Goal: Task Accomplishment & Management: Use online tool/utility

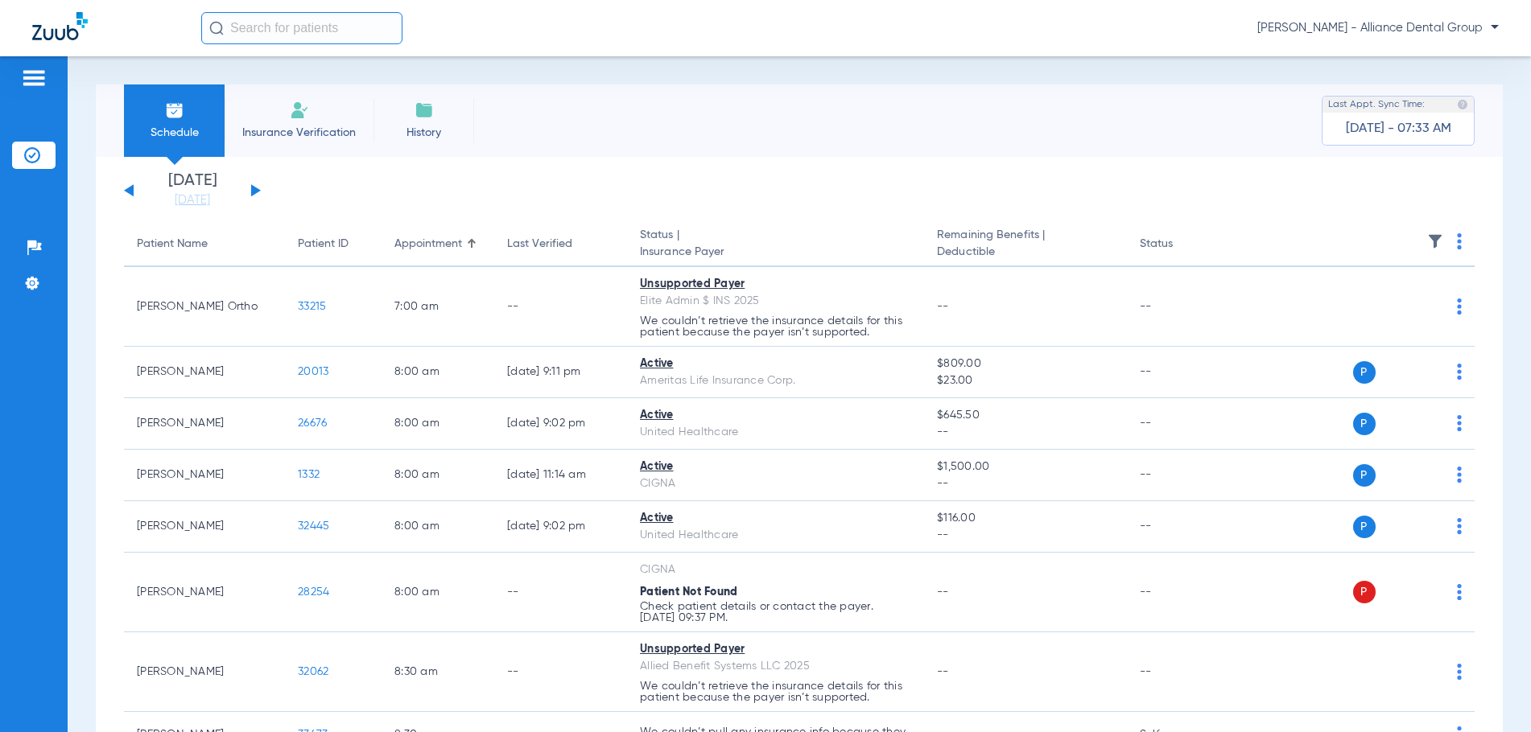
click at [296, 132] on span "Insurance Verification" at bounding box center [299, 133] width 125 height 16
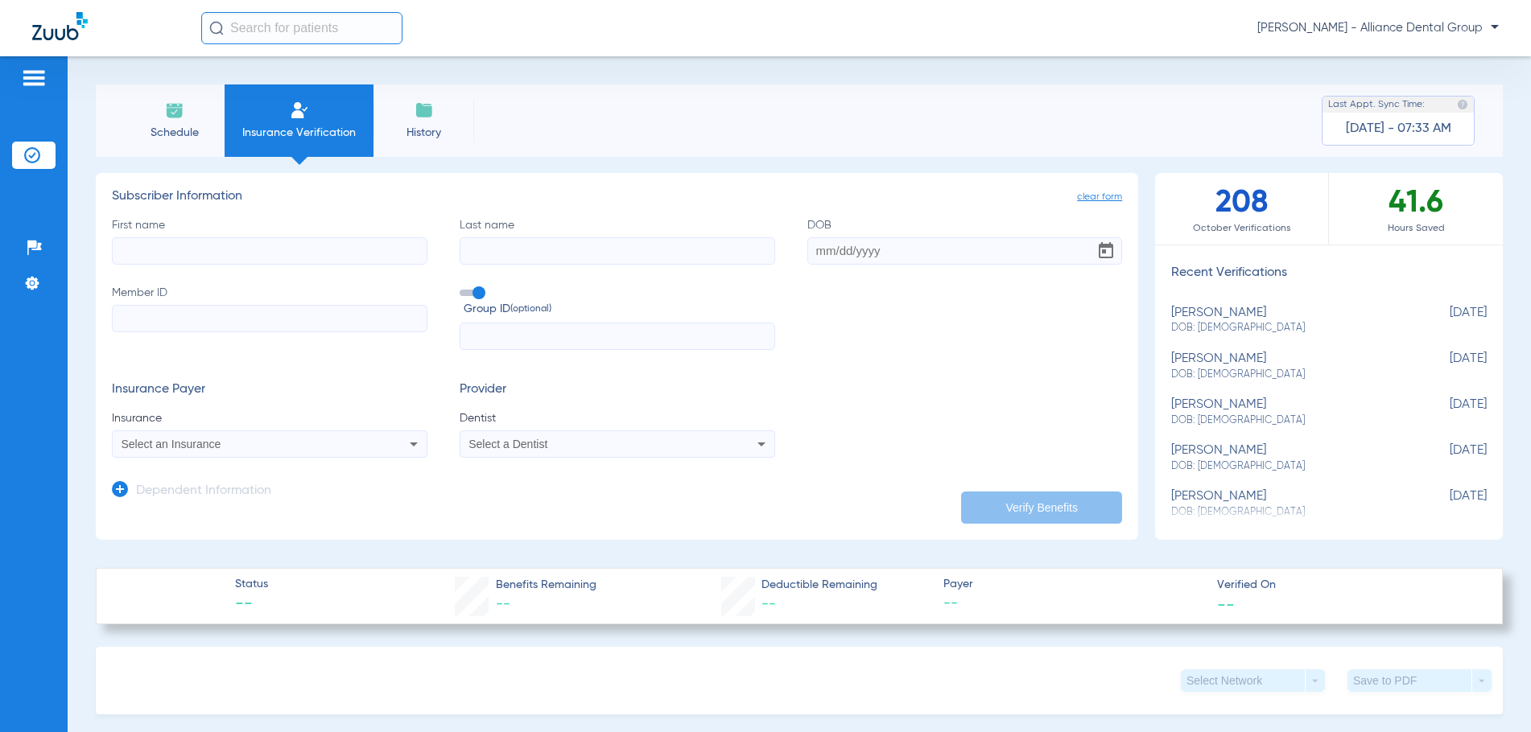
click at [137, 254] on input "First name" at bounding box center [269, 250] width 315 height 27
type input "[PERSON_NAME]"
type input "[DATE]"
click at [149, 313] on input "Member ID" at bounding box center [269, 318] width 315 height 27
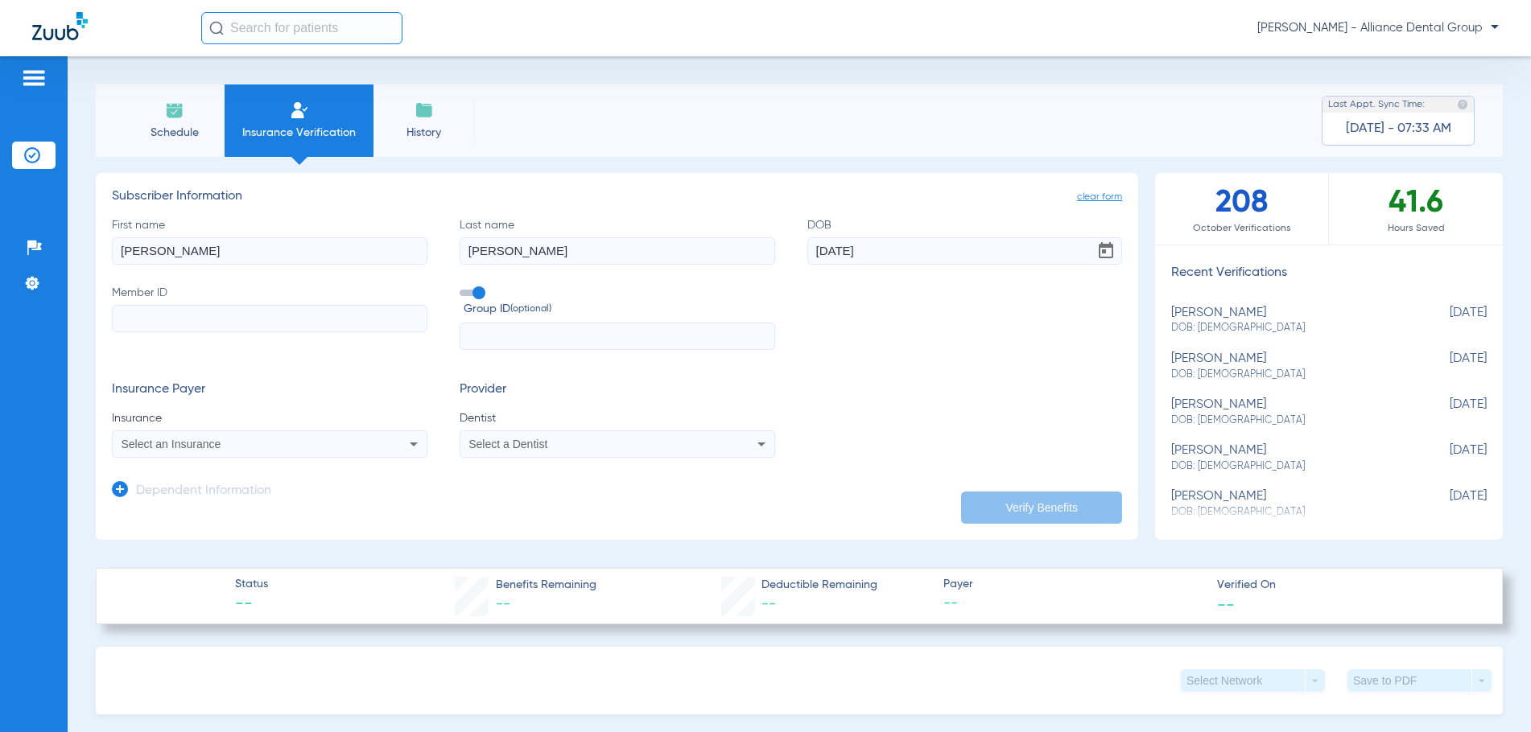
paste input "799291733"
type input "799291733"
click at [183, 446] on span "Select an Insurance" at bounding box center [172, 444] width 100 height 13
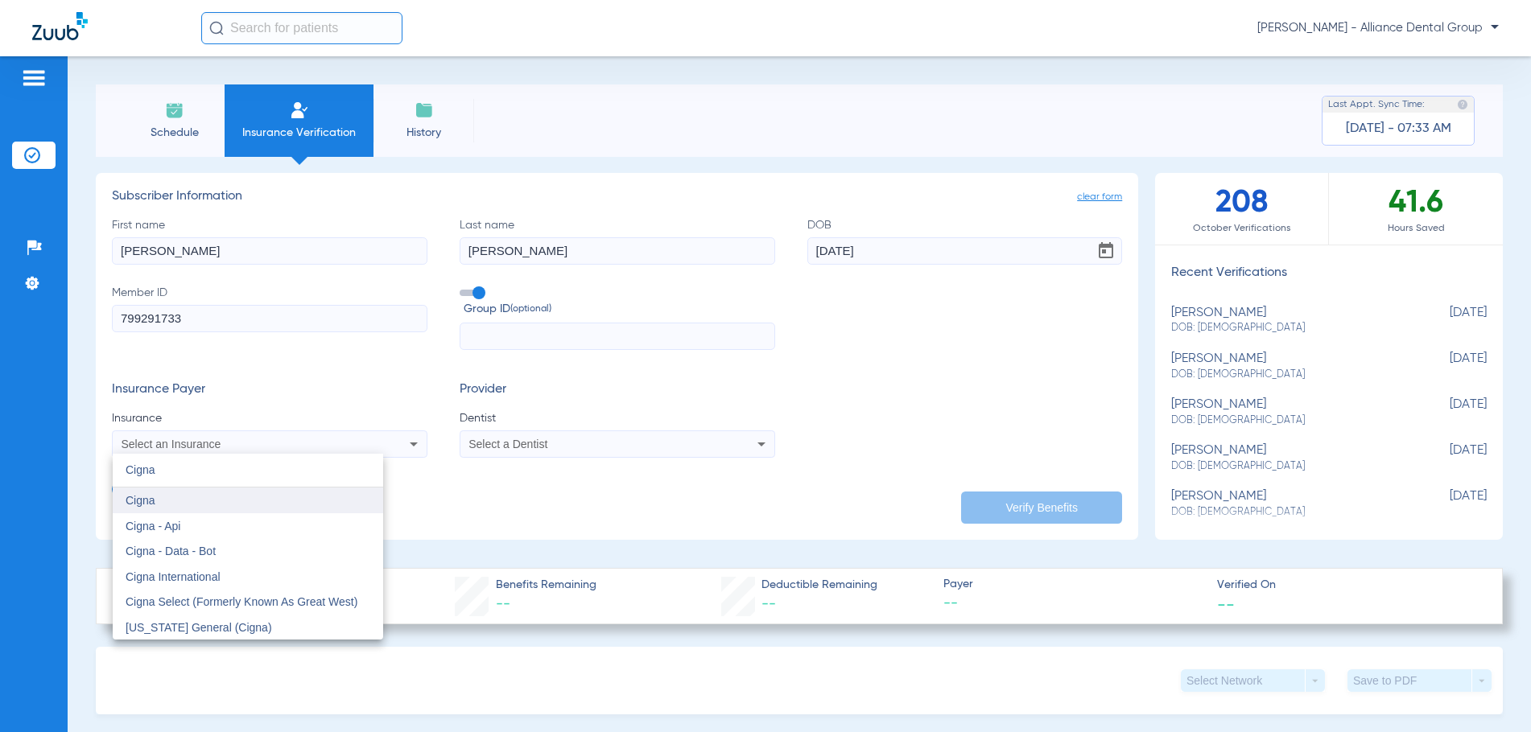
type input "Cigna"
click at [136, 501] on span "Cigna" at bounding box center [141, 500] width 30 height 13
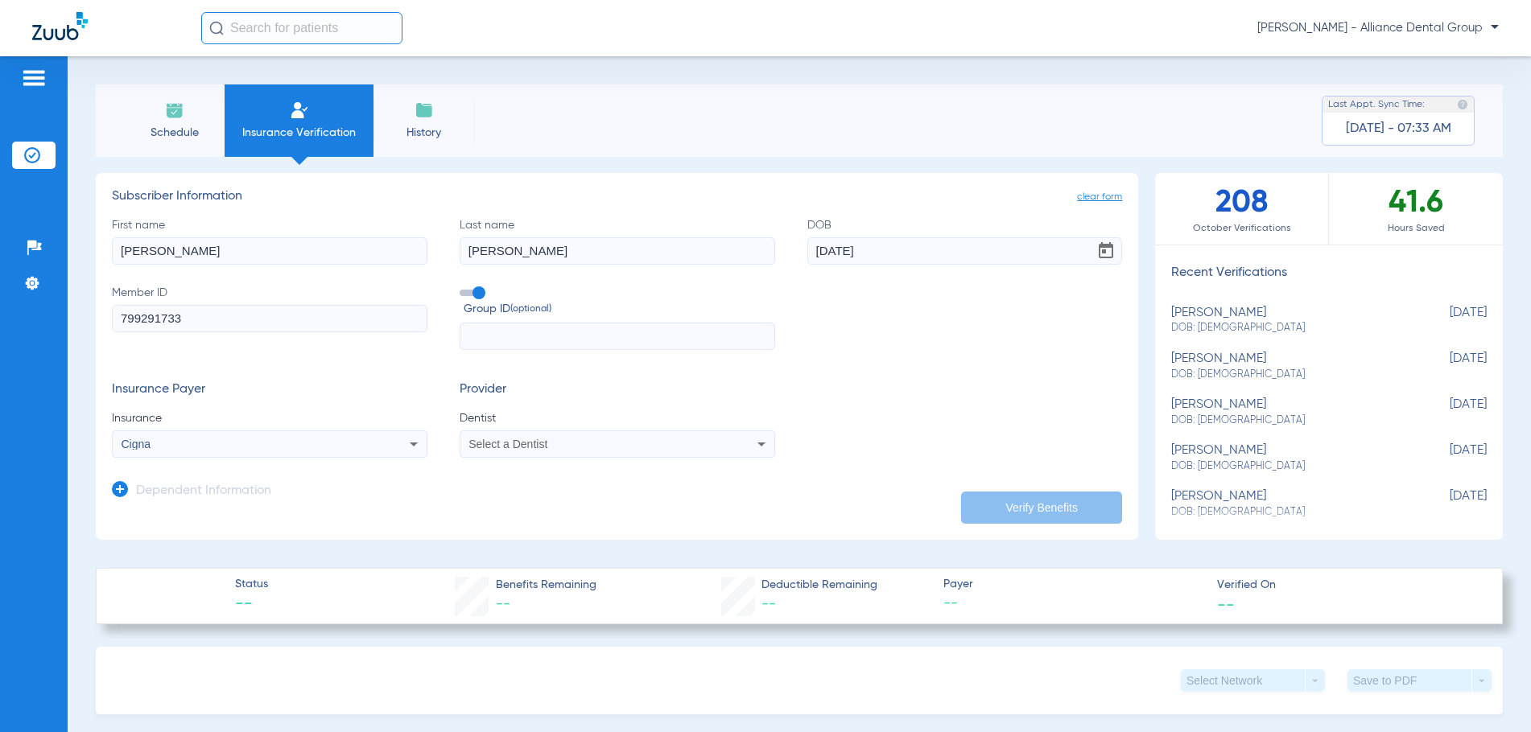
click at [546, 451] on div "Select a Dentist" at bounding box center [617, 444] width 314 height 19
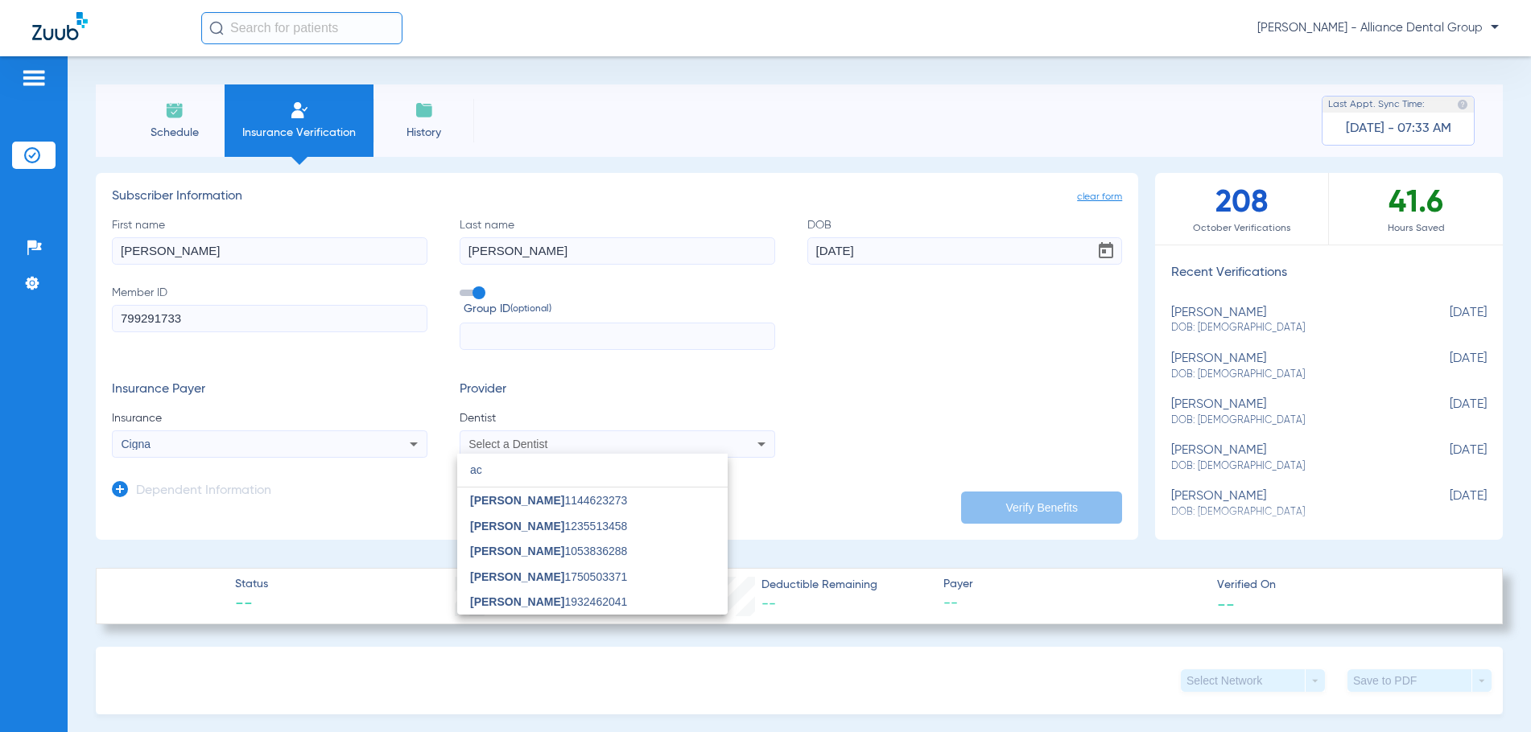
type input "a"
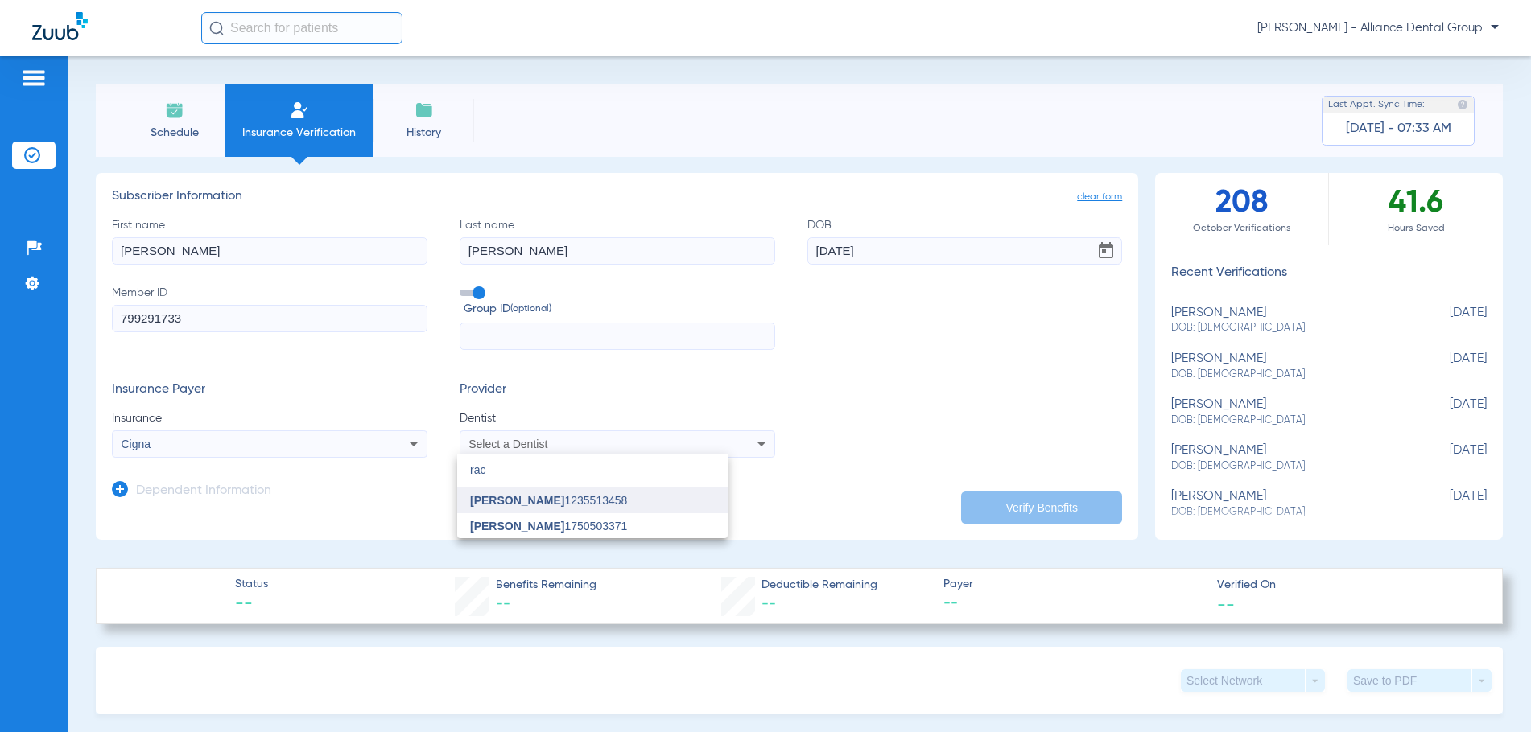
type input "rac"
click at [528, 501] on span "[PERSON_NAME]" at bounding box center [517, 500] width 94 height 13
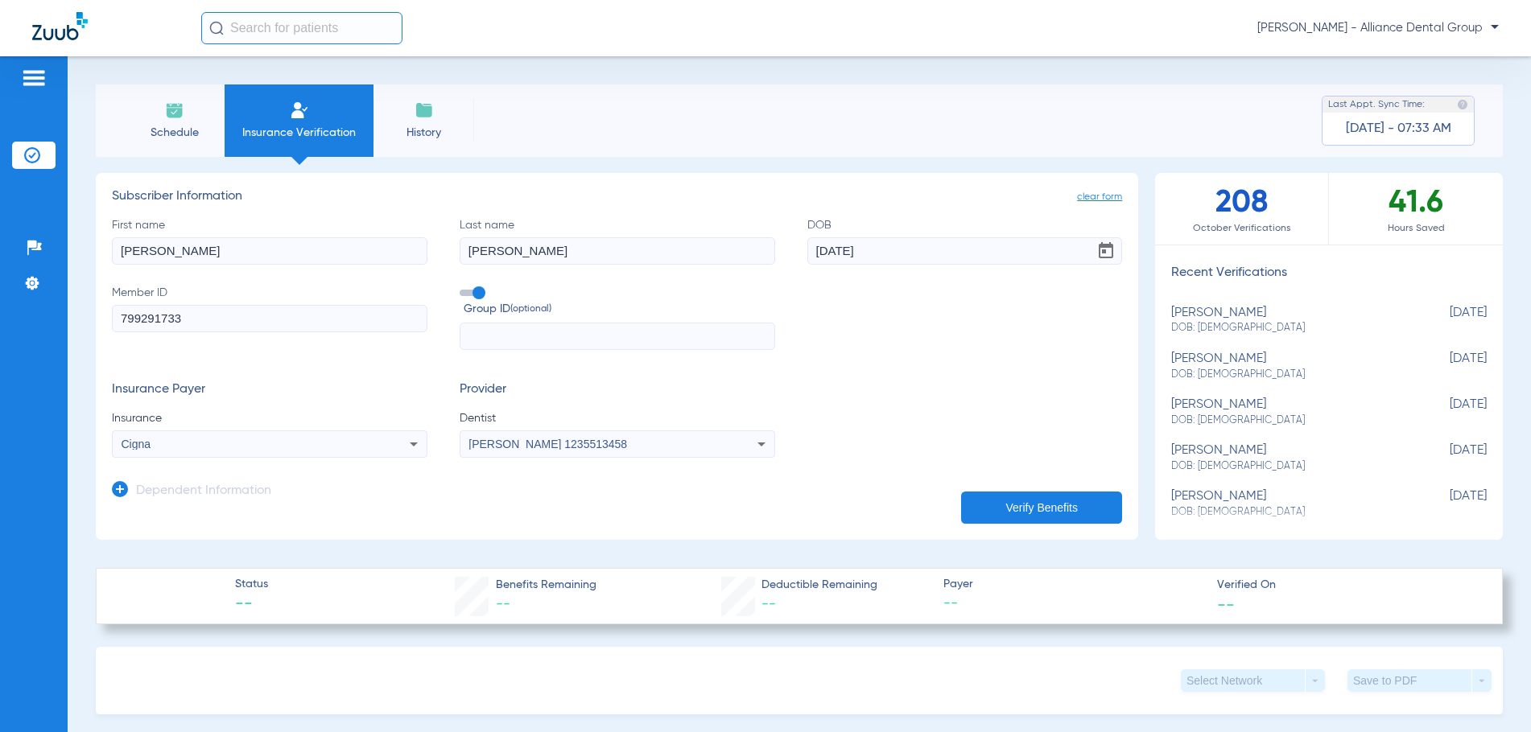
click at [1038, 511] on button "Verify Benefits" at bounding box center [1041, 508] width 161 height 32
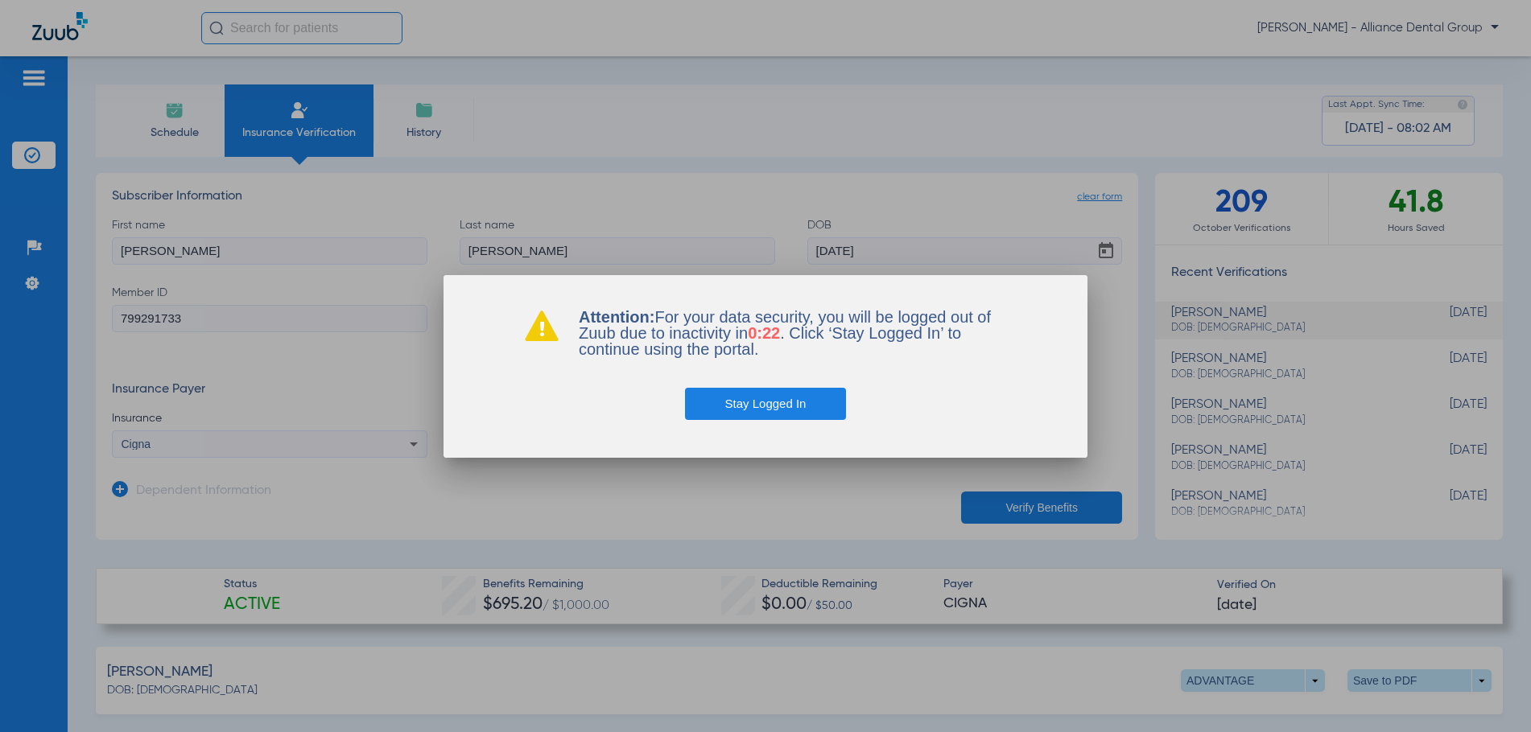
click at [753, 395] on button "Stay Logged In" at bounding box center [766, 404] width 162 height 32
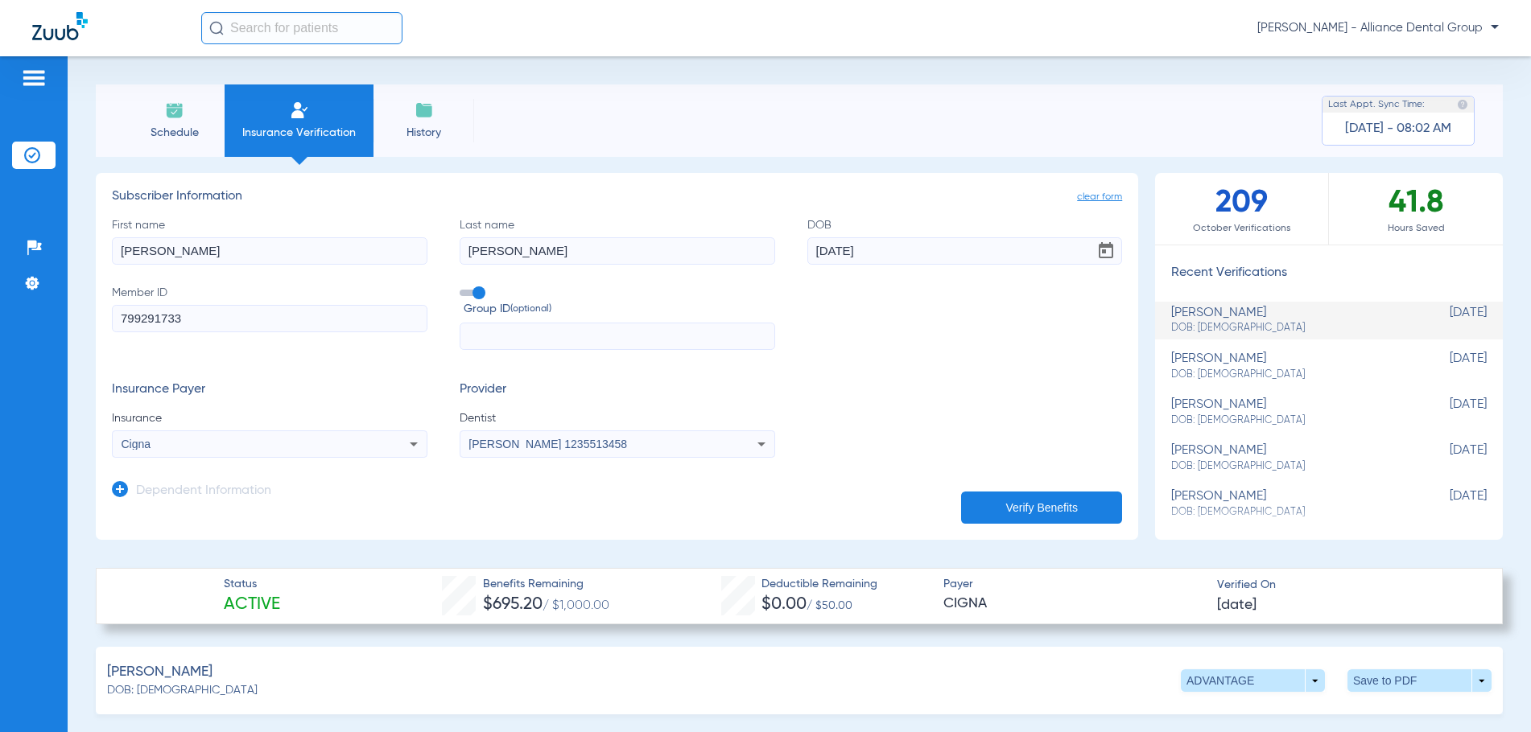
click at [172, 131] on span "Schedule" at bounding box center [174, 133] width 76 height 16
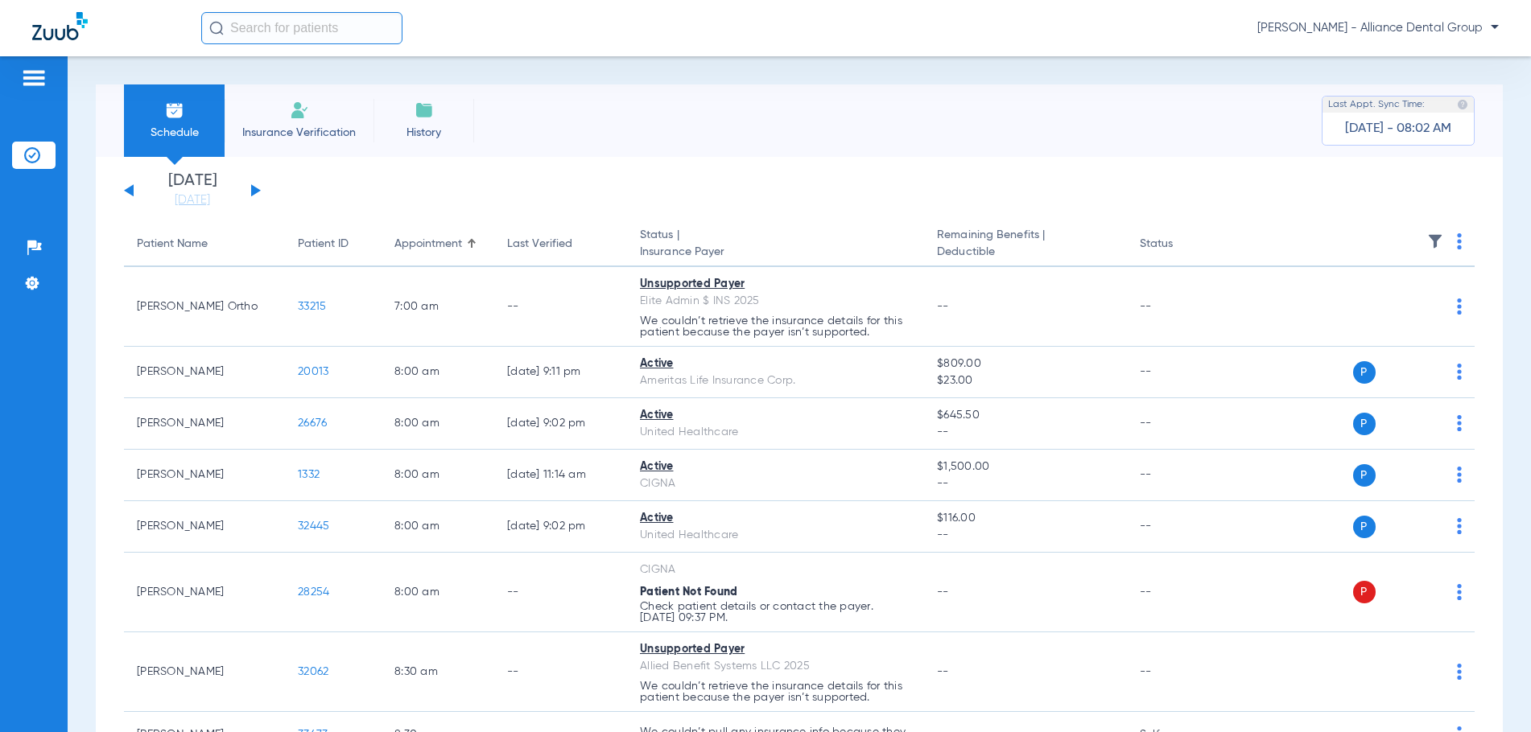
click at [307, 133] on span "Insurance Verification" at bounding box center [299, 133] width 125 height 16
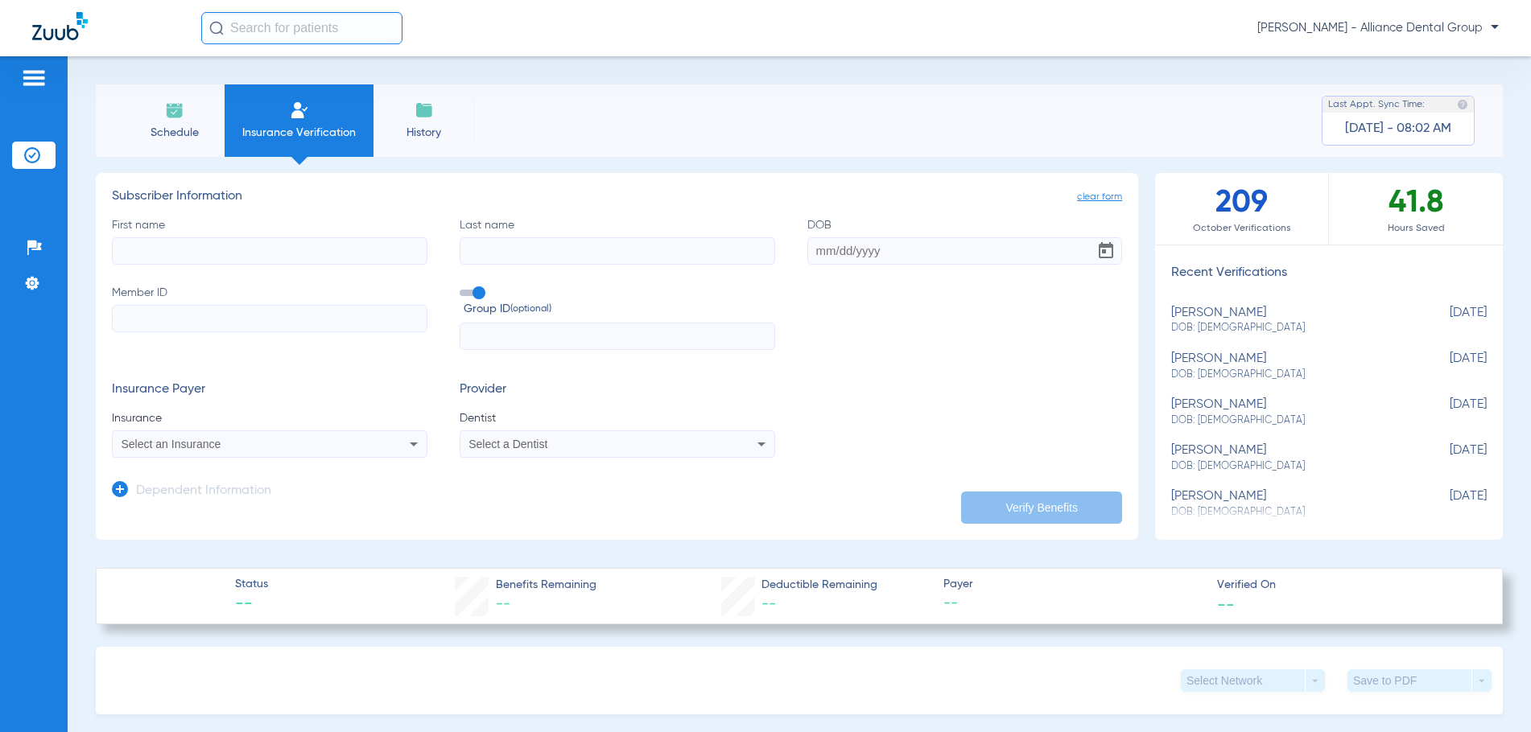
click at [166, 249] on input "First name" at bounding box center [269, 250] width 315 height 27
type input "[PERSON_NAME]"
type input "[DATE]"
click at [131, 309] on input "Member ID" at bounding box center [269, 318] width 315 height 27
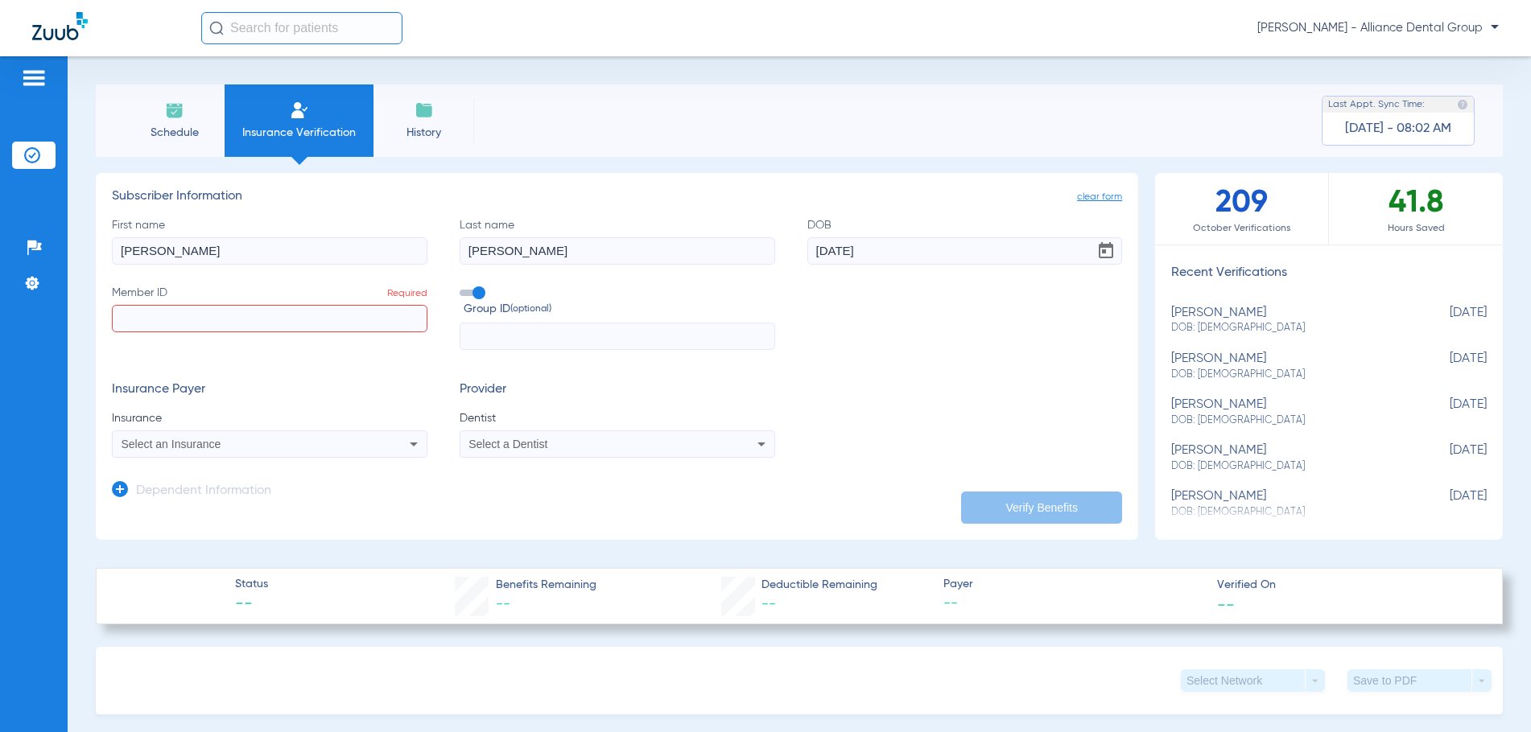
click at [136, 315] on input "Member ID Required" at bounding box center [269, 318] width 315 height 27
paste input "08050098853"
type input "08050098853"
click at [135, 447] on span "Select an Insurance" at bounding box center [172, 444] width 100 height 13
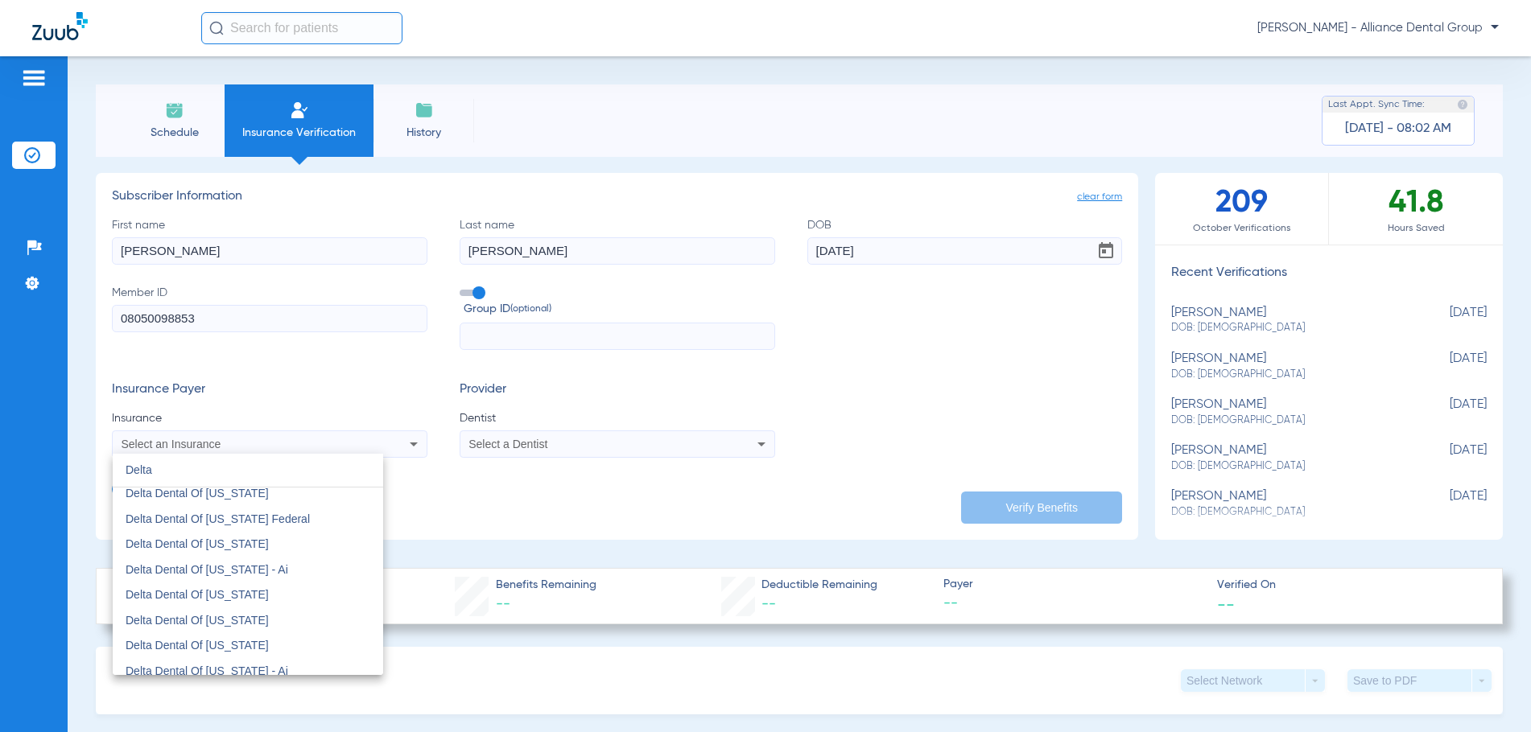
scroll to position [563, 0]
type input "Delta"
click at [221, 649] on span "Delta Dental Of [US_STATE]" at bounding box center [197, 647] width 143 height 13
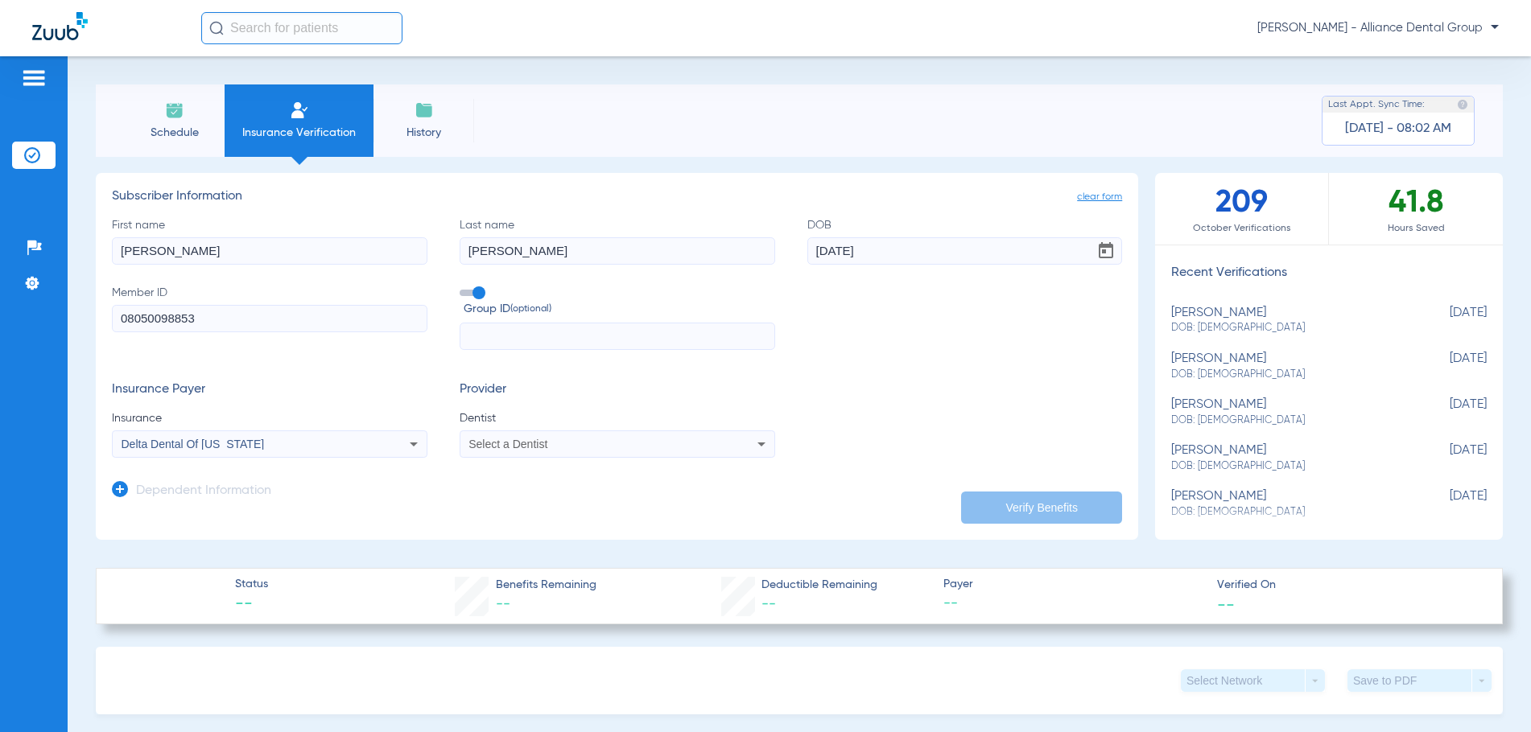
click at [501, 446] on span "Select a Dentist" at bounding box center [507, 444] width 79 height 13
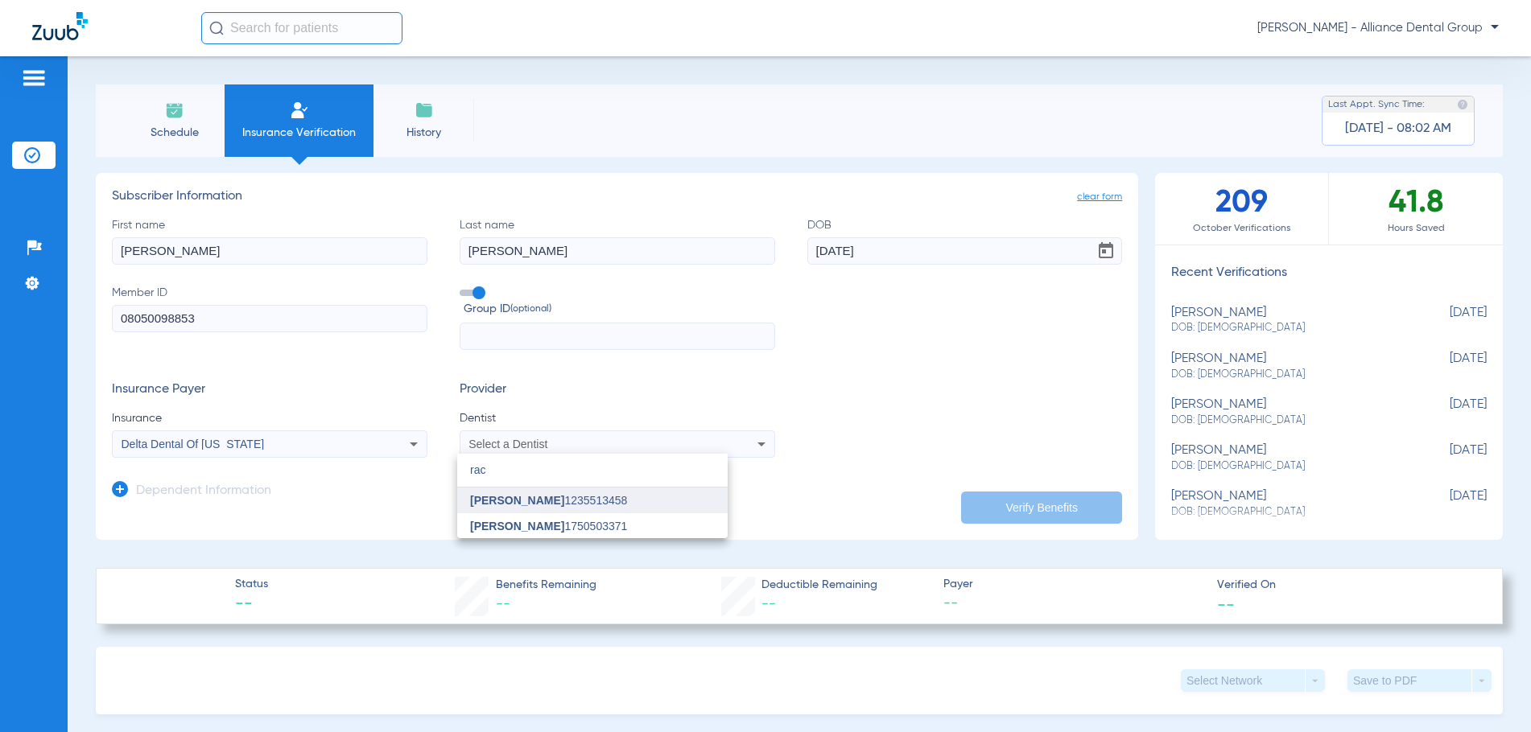
type input "rac"
click at [509, 504] on span "[PERSON_NAME]" at bounding box center [517, 500] width 94 height 13
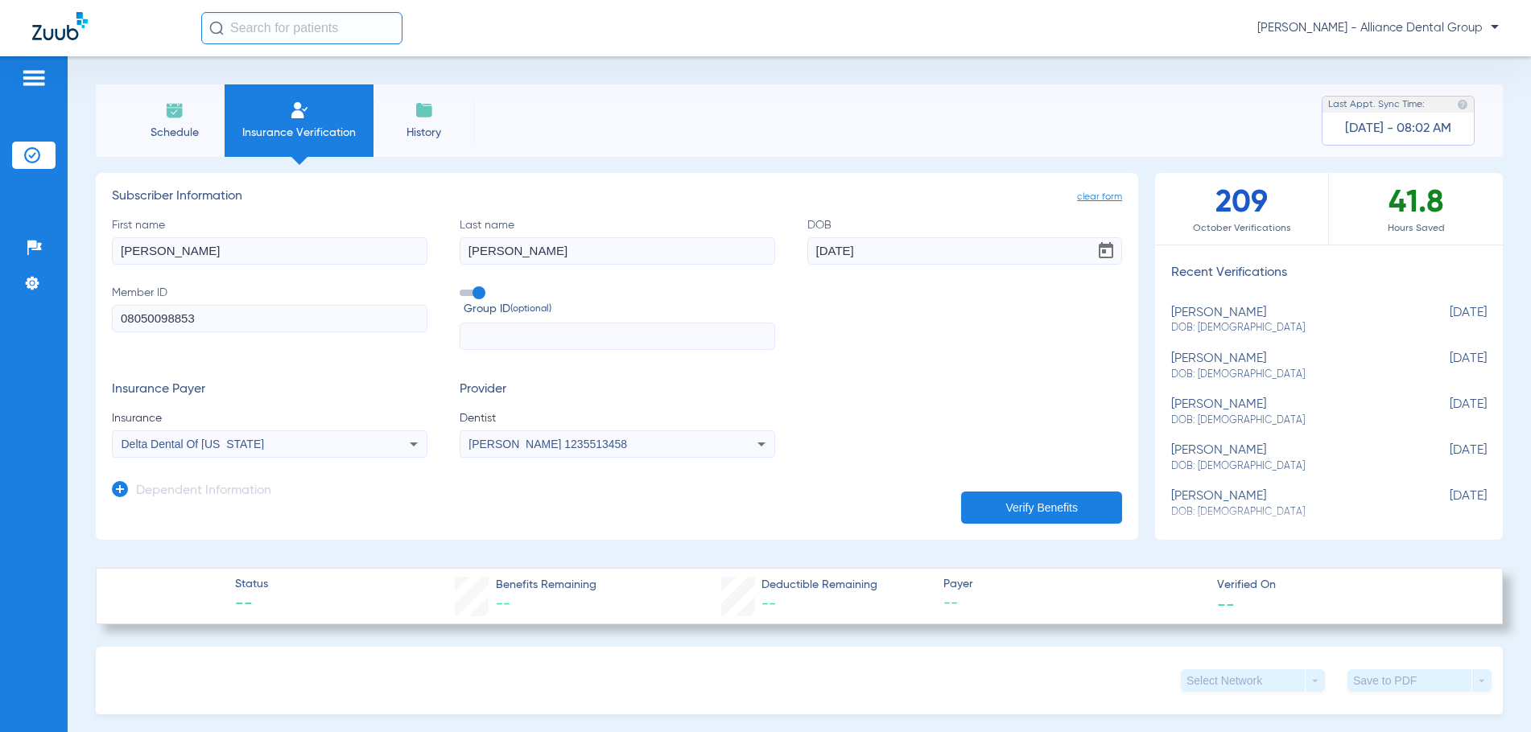
click at [995, 512] on button "Verify Benefits" at bounding box center [1041, 508] width 161 height 32
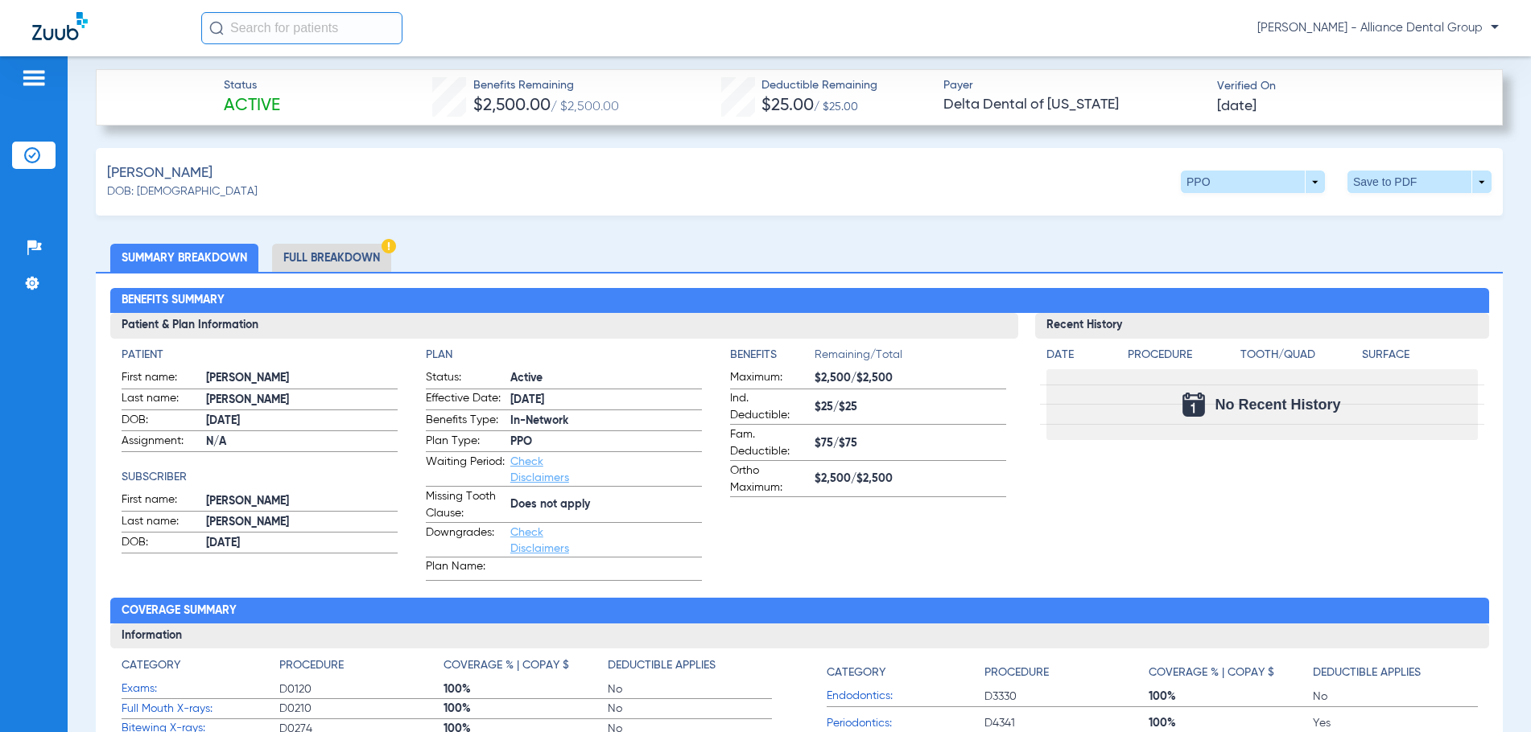
scroll to position [483, 0]
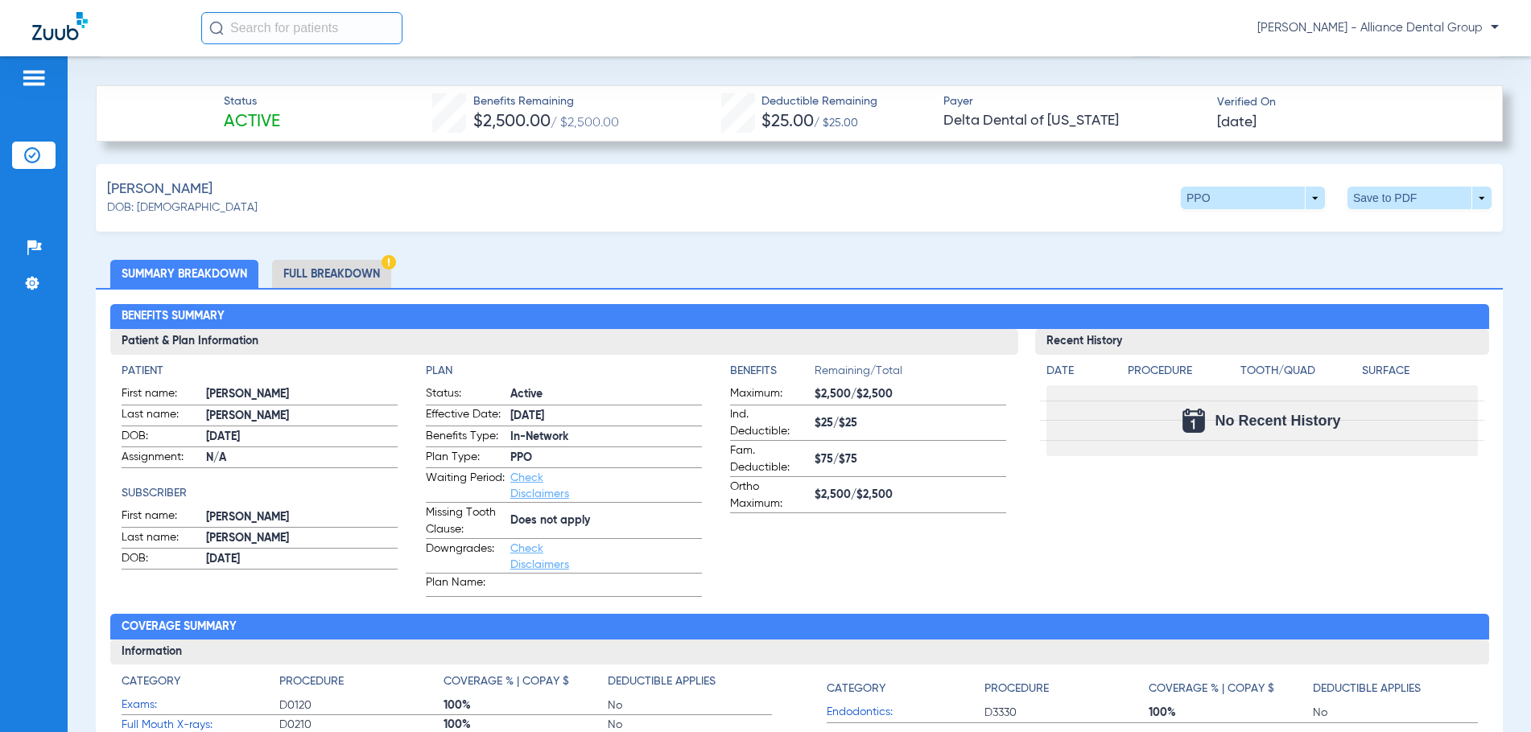
click at [313, 265] on li "Full Breakdown" at bounding box center [331, 274] width 119 height 28
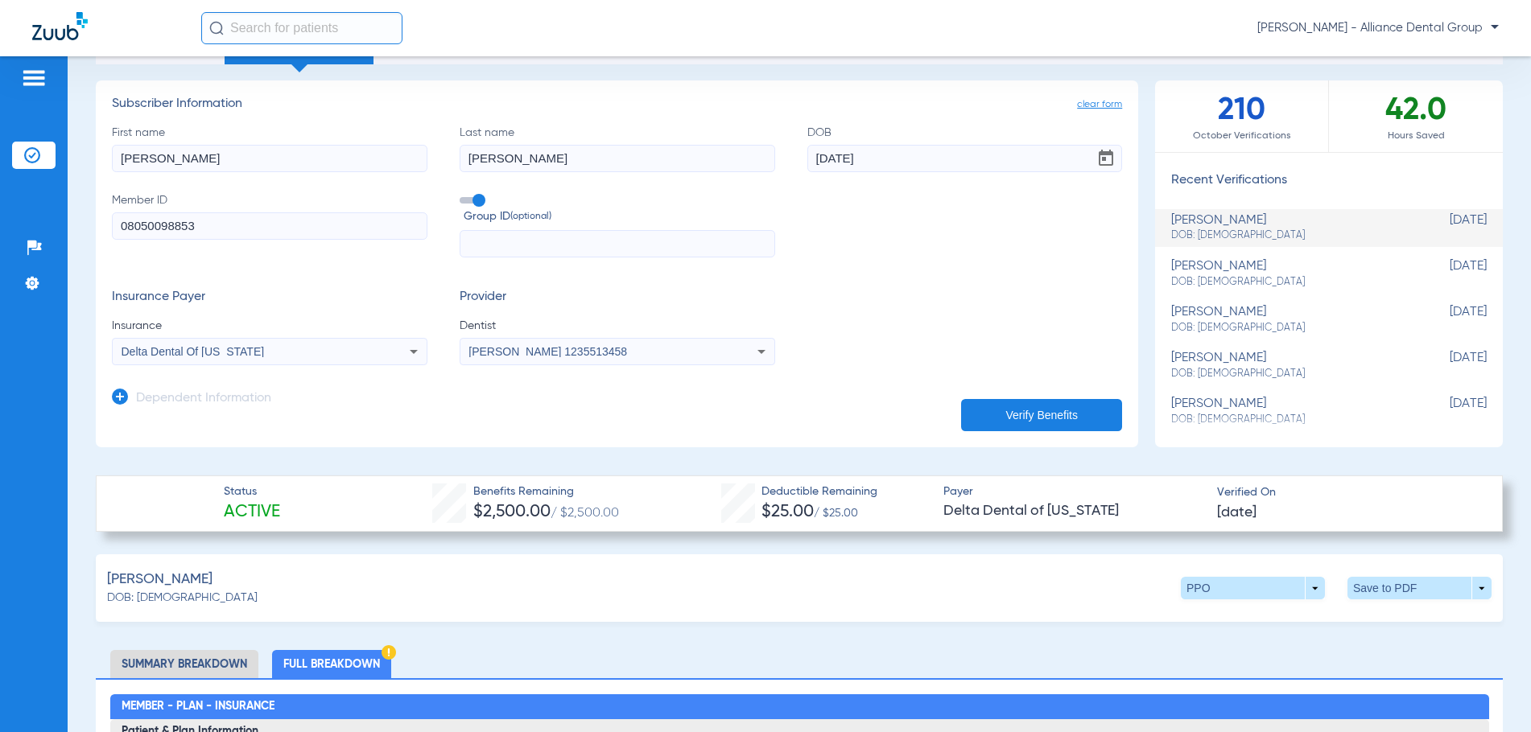
scroll to position [0, 0]
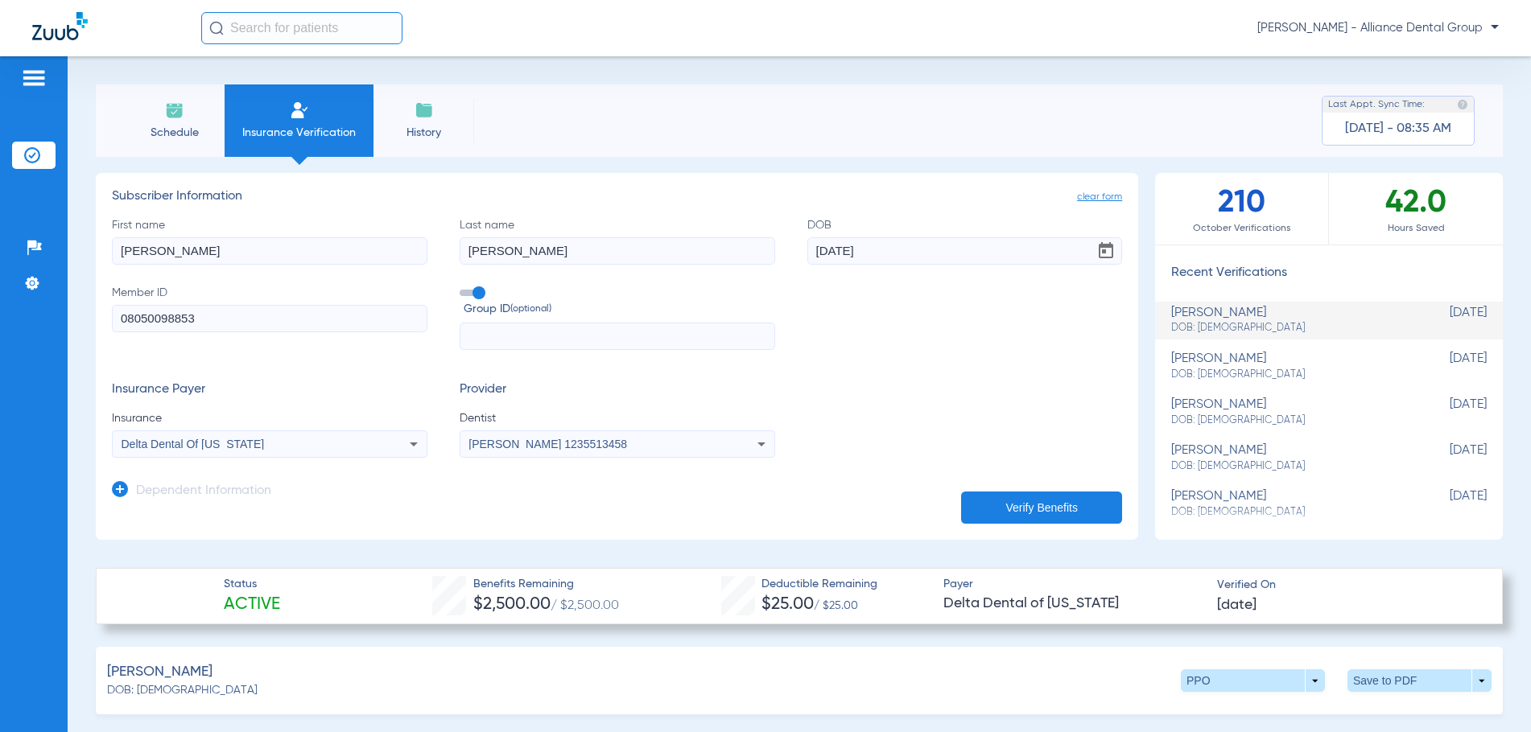
click at [163, 128] on span "Schedule" at bounding box center [174, 133] width 76 height 16
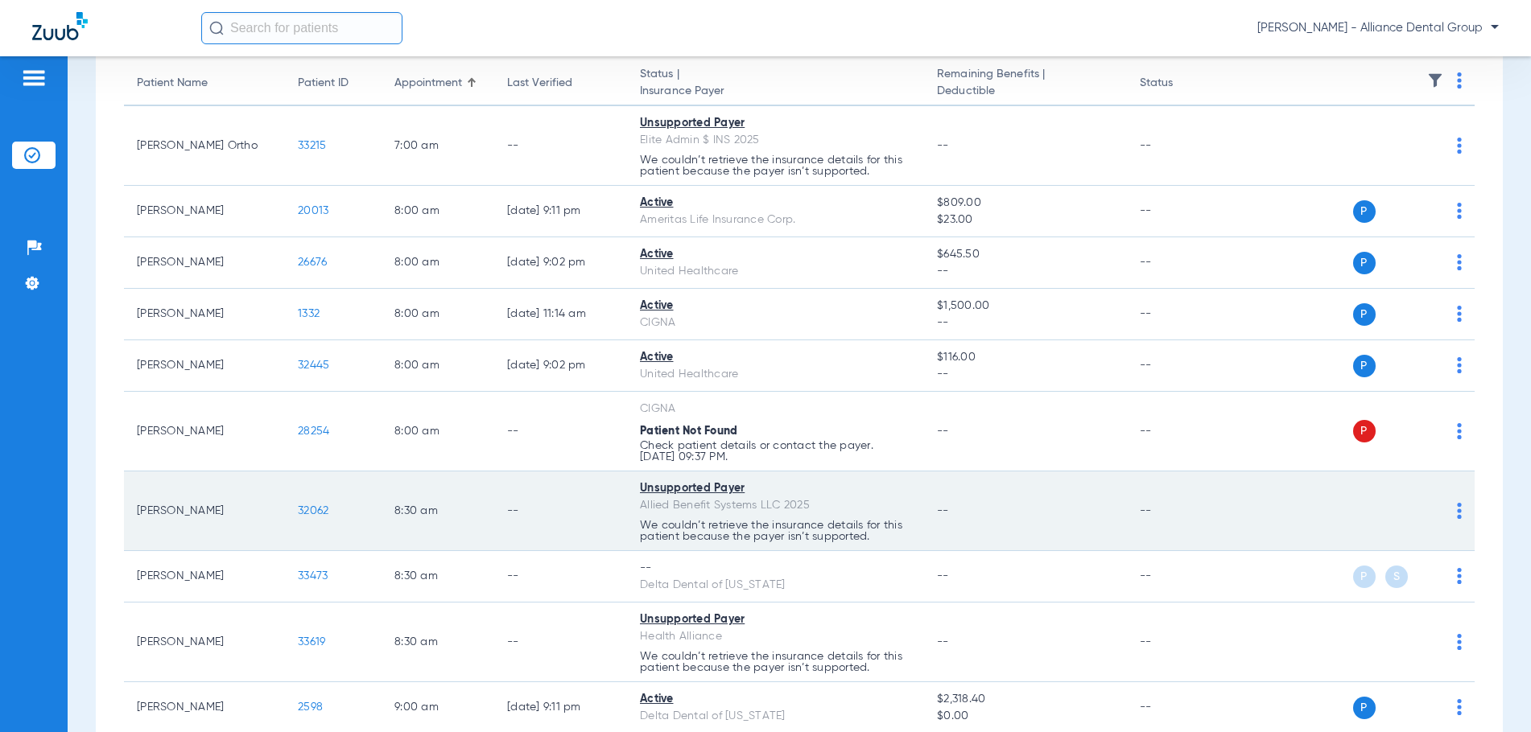
scroll to position [241, 0]
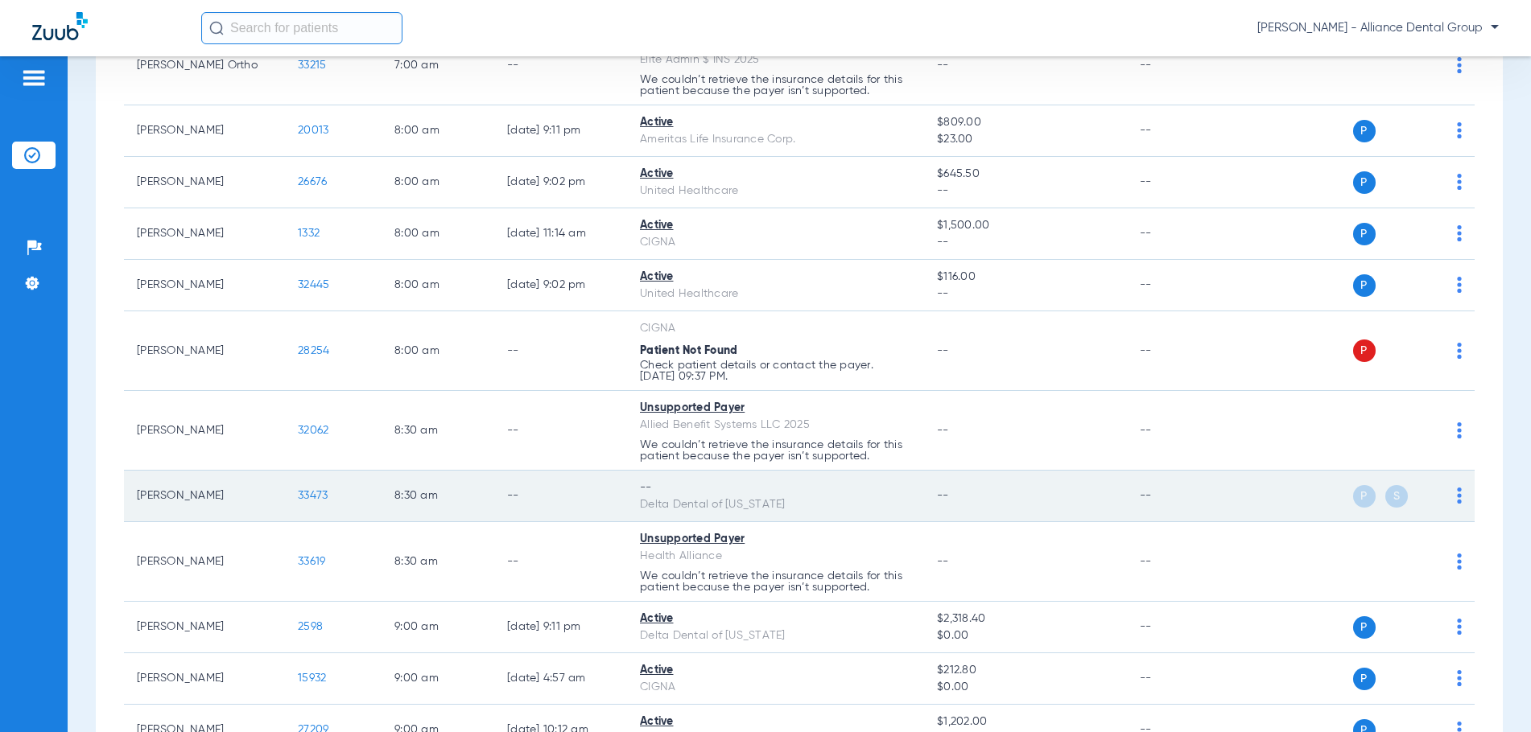
click at [1457, 498] on img at bounding box center [1459, 496] width 5 height 16
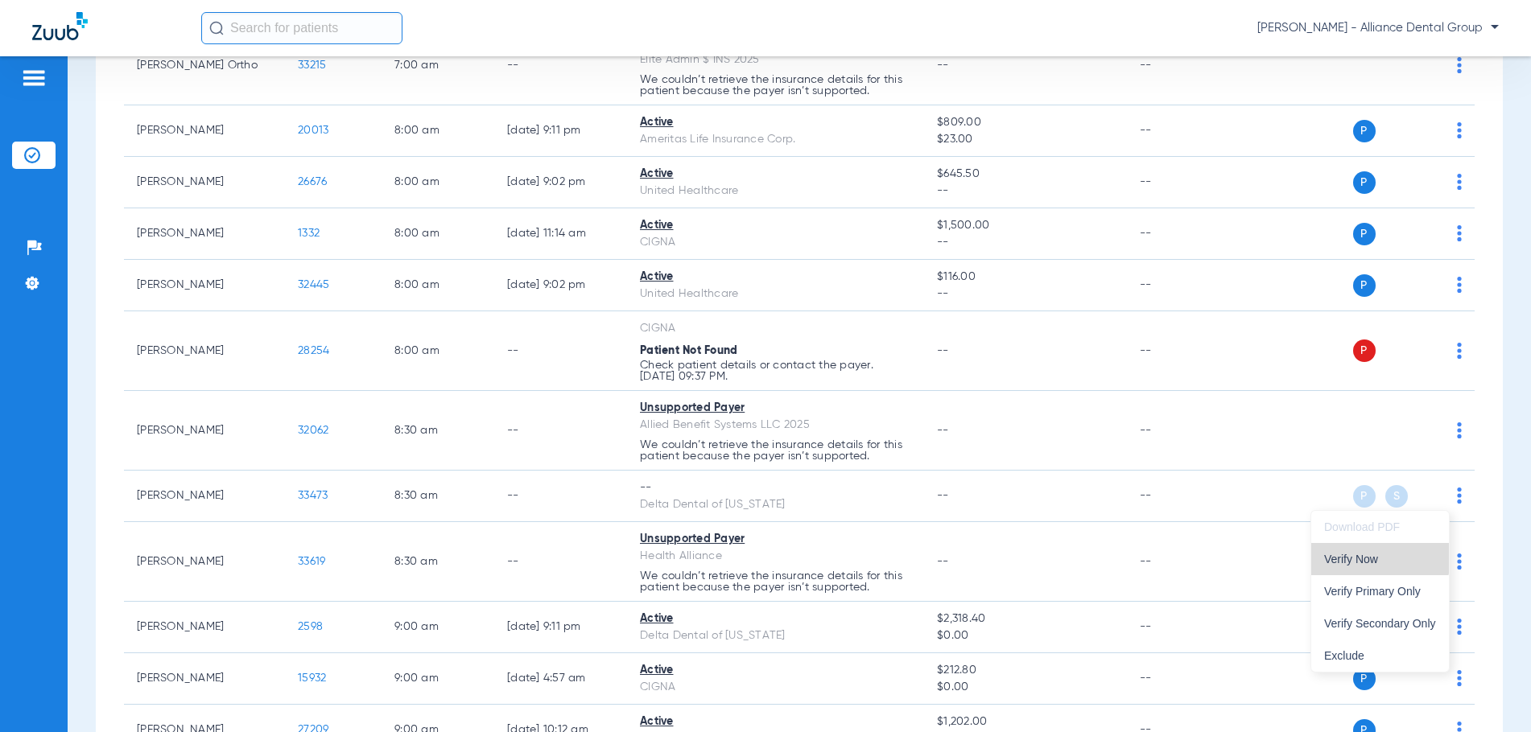
click at [1345, 551] on button "Verify Now" at bounding box center [1380, 559] width 138 height 32
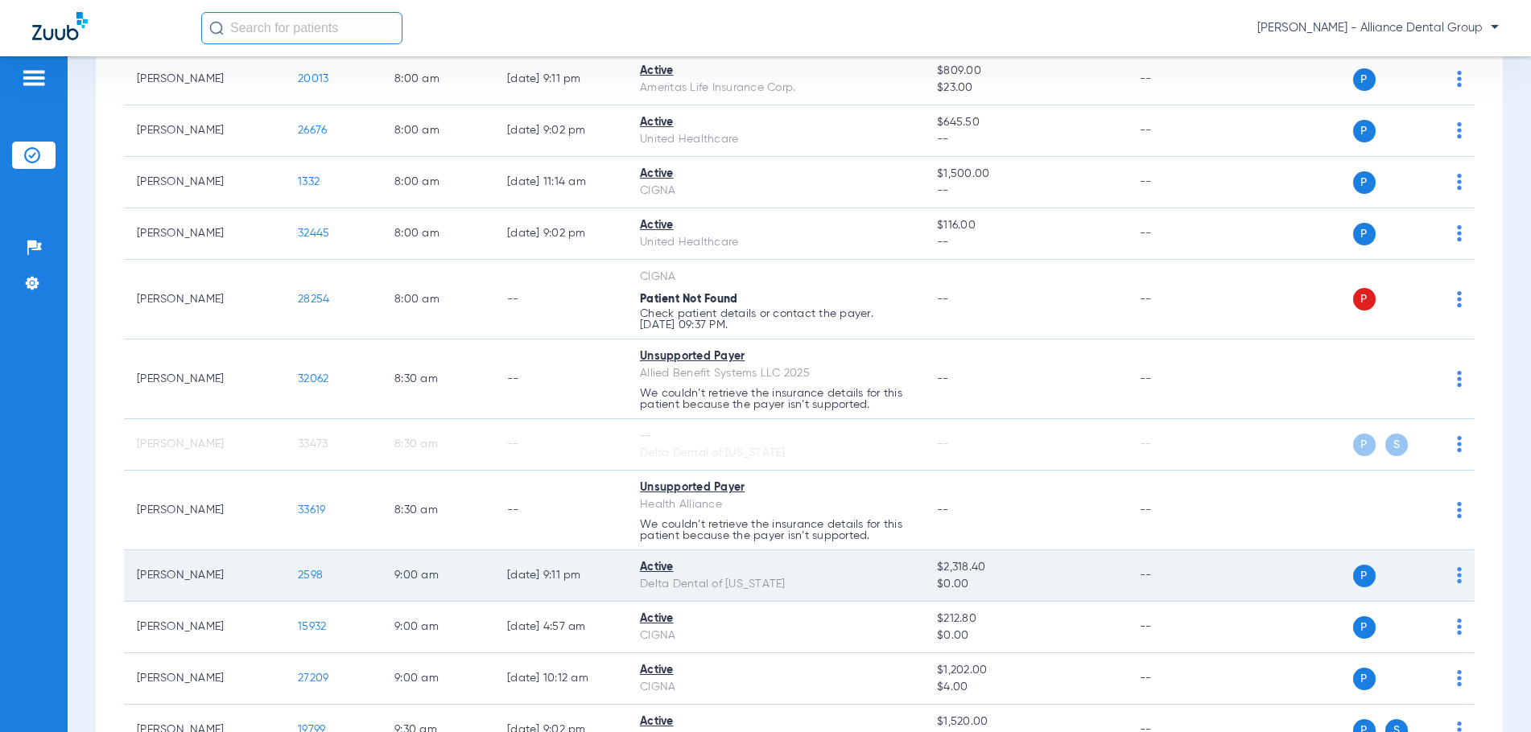
scroll to position [322, 0]
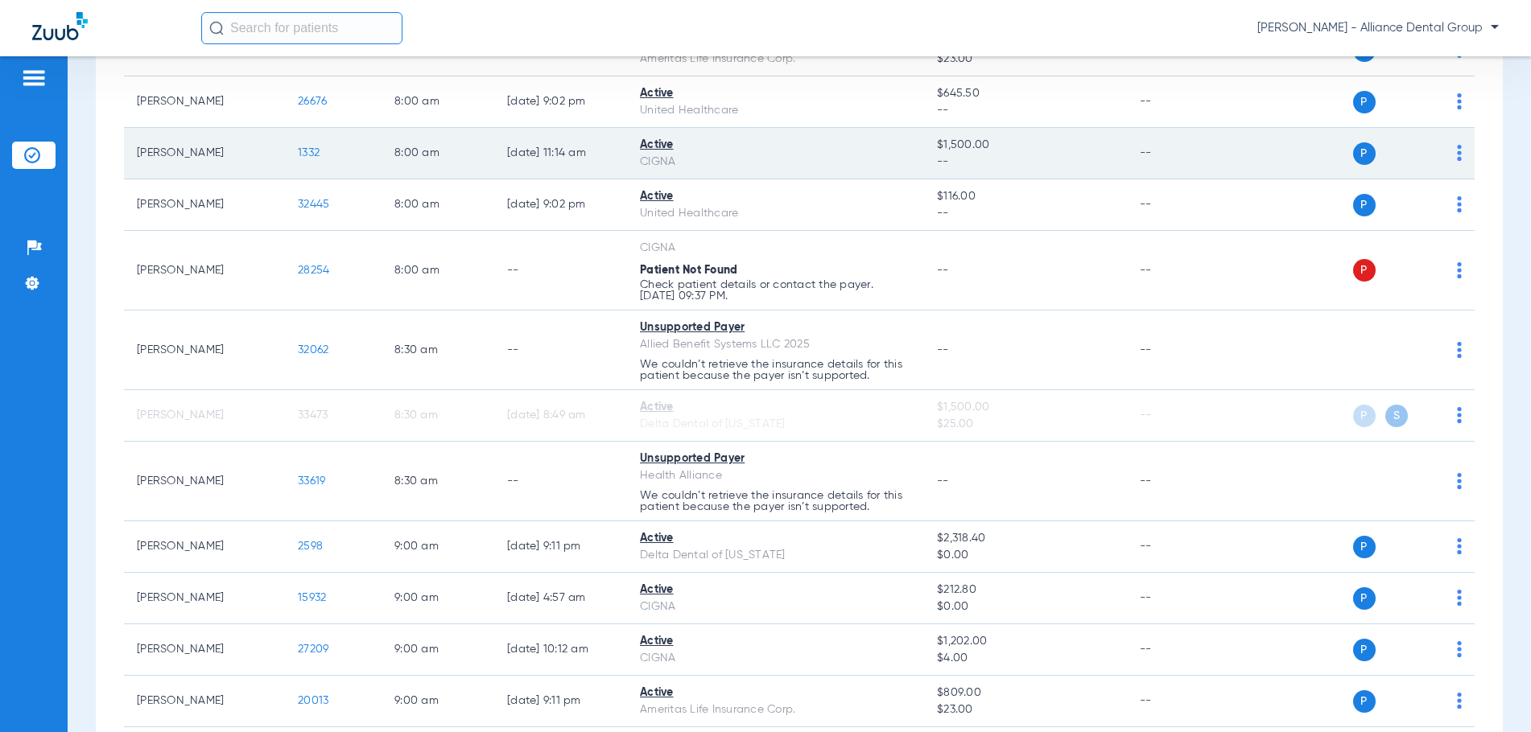
click at [1258, 139] on td "P S" at bounding box center [1354, 154] width 239 height 52
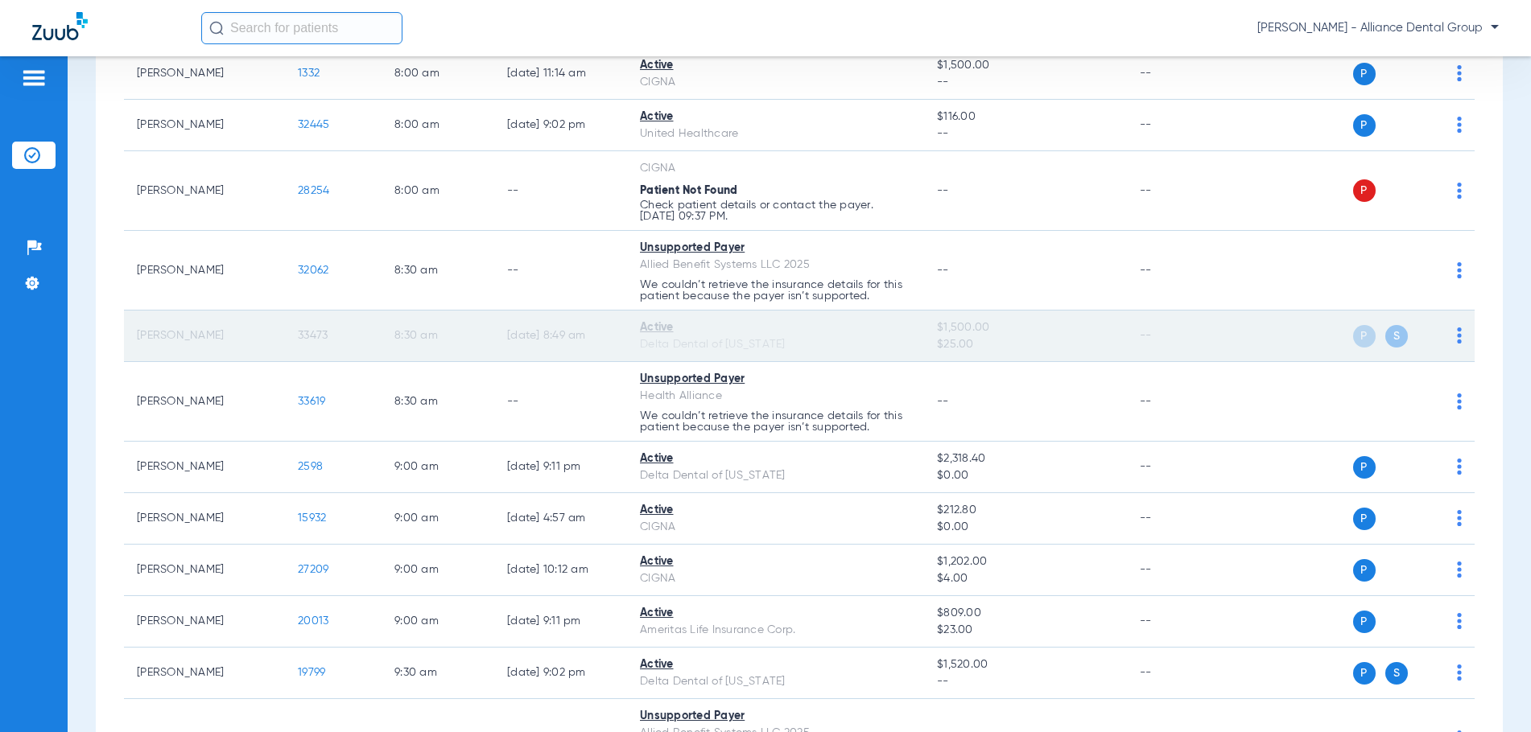
scroll to position [402, 0]
